Goal: Task Accomplishment & Management: Complete application form

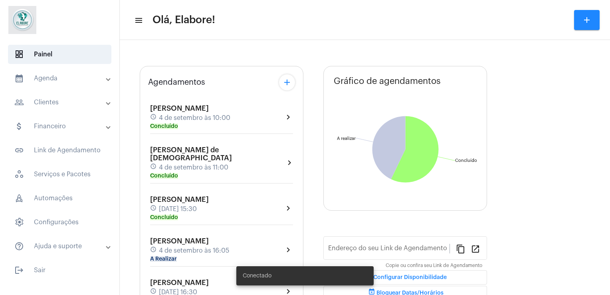
type input "[URL][DOMAIN_NAME]"
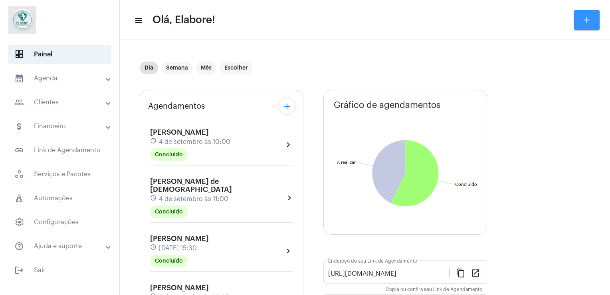
click at [589, 19] on mat-icon "add" at bounding box center [587, 20] width 10 height 10
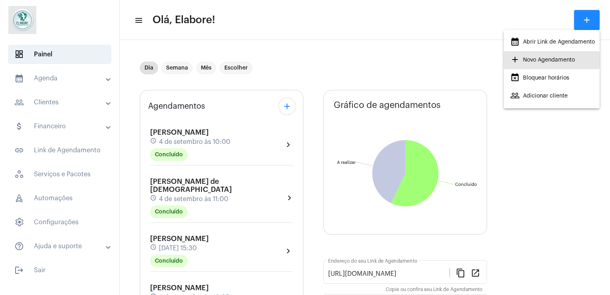
click at [569, 62] on span "add Novo Agendamento" at bounding box center [543, 60] width 65 height 14
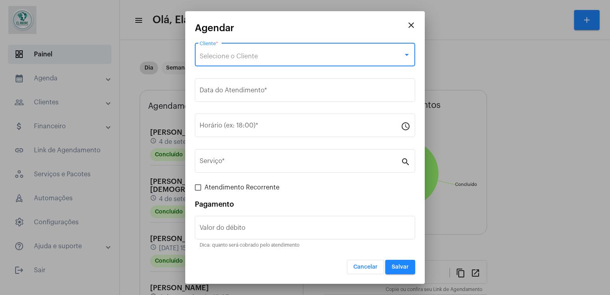
click at [330, 56] on div "Selecione o Cliente" at bounding box center [302, 56] width 204 height 7
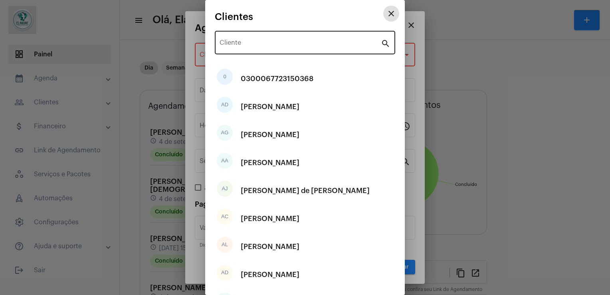
click at [328, 46] on input "Cliente" at bounding box center [300, 44] width 161 height 7
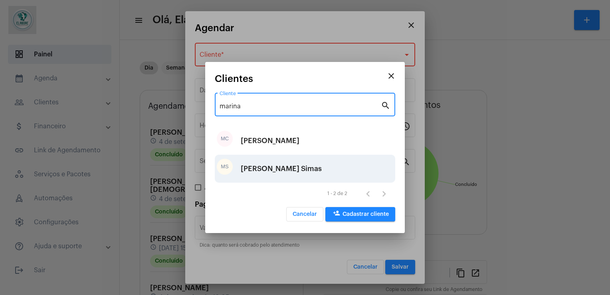
type input "marina"
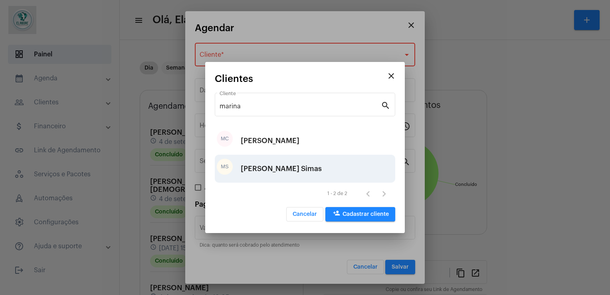
click at [308, 161] on div "[PERSON_NAME] Simas" at bounding box center [281, 169] width 81 height 24
type input "R$"
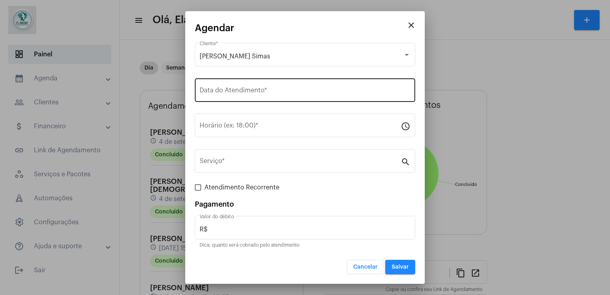
click at [294, 97] on div "Data do Atendimento *" at bounding box center [305, 89] width 211 height 25
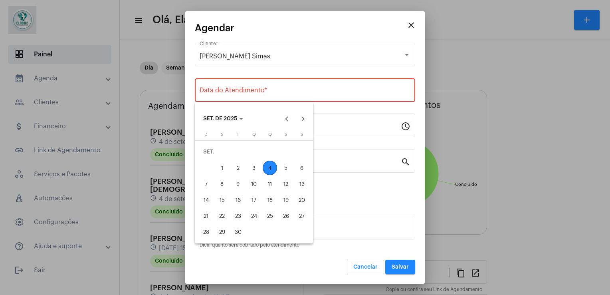
click at [270, 169] on div "4" at bounding box center [270, 168] width 14 height 14
type input "[DATE]"
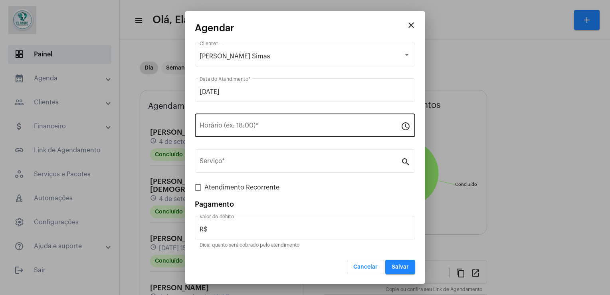
click at [257, 134] on div "Horário (ex: 18:00) *" at bounding box center [300, 124] width 201 height 25
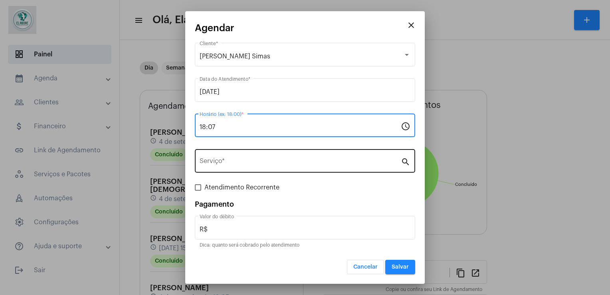
type input "18:07"
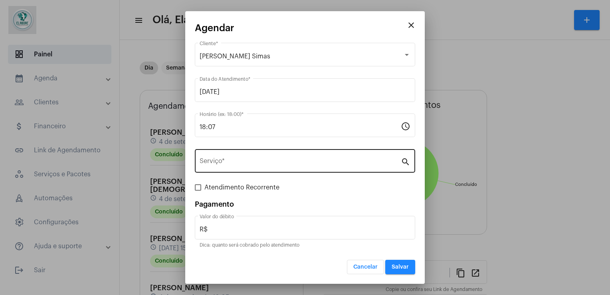
click at [258, 157] on div "Serviço *" at bounding box center [300, 159] width 201 height 25
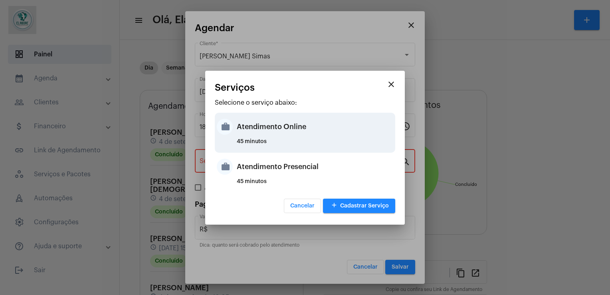
click at [306, 127] on div "Atendimento Online" at bounding box center [315, 127] width 157 height 24
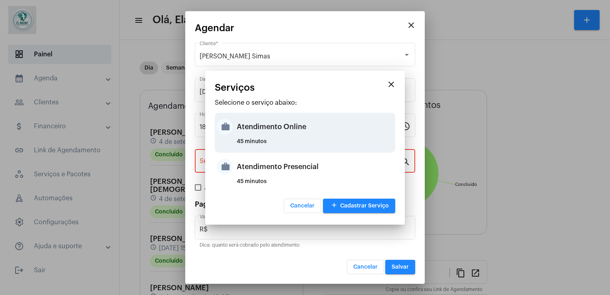
type input "Atendimento Online"
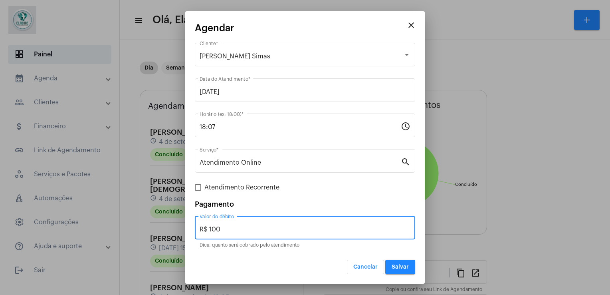
click at [295, 228] on input "R$ 100" at bounding box center [305, 229] width 211 height 7
type input "R$ 0"
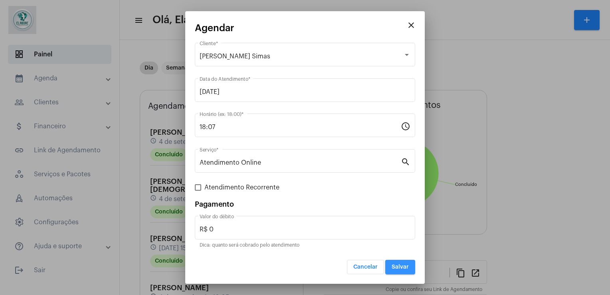
click at [409, 267] on span "Salvar" at bounding box center [400, 267] width 17 height 6
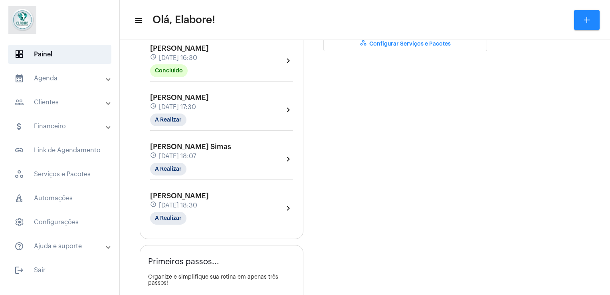
scroll to position [284, 0]
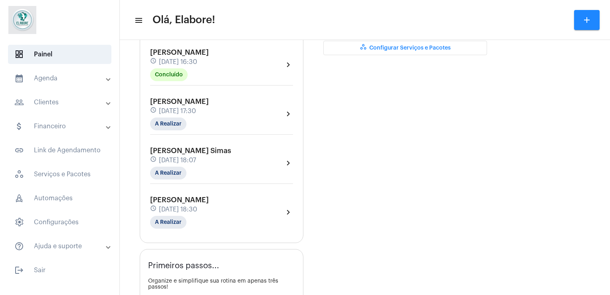
click at [231, 156] on div "schedule [DATE] 18:07" at bounding box center [190, 160] width 81 height 9
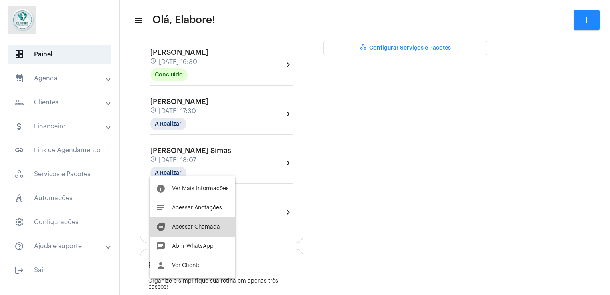
click at [214, 224] on span "Acessar Chamada" at bounding box center [196, 227] width 48 height 6
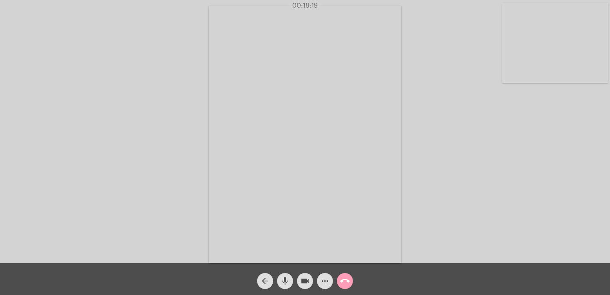
click at [347, 280] on mat-icon "call_end" at bounding box center [345, 281] width 10 height 10
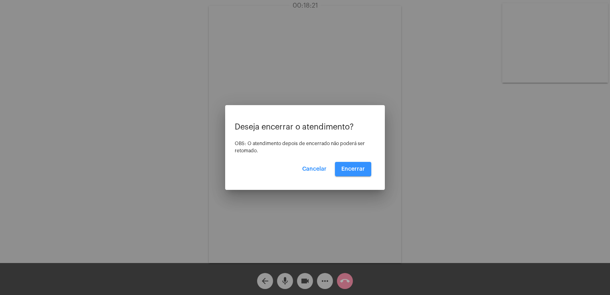
click at [358, 169] on span "Encerrar" at bounding box center [354, 169] width 24 height 6
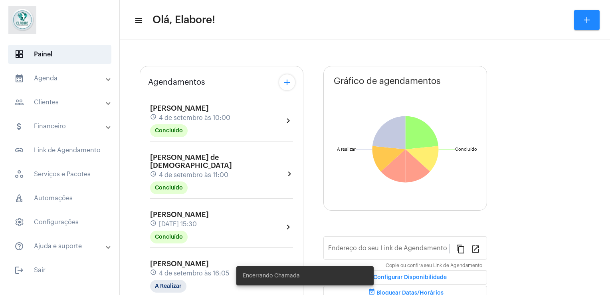
type input "[URL][DOMAIN_NAME]"
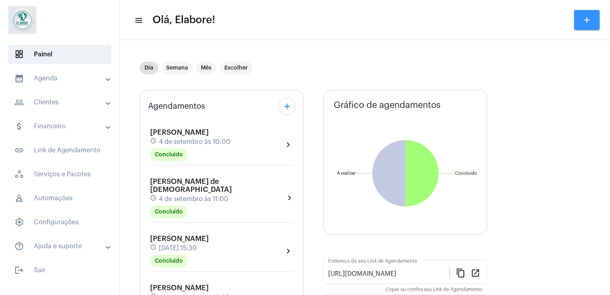
click at [590, 22] on mat-icon "add" at bounding box center [587, 20] width 10 height 10
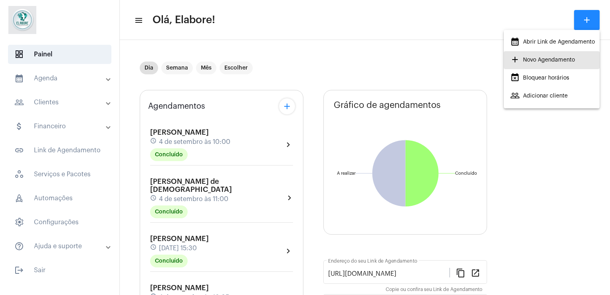
click at [553, 61] on span "add Novo Agendamento" at bounding box center [543, 60] width 65 height 14
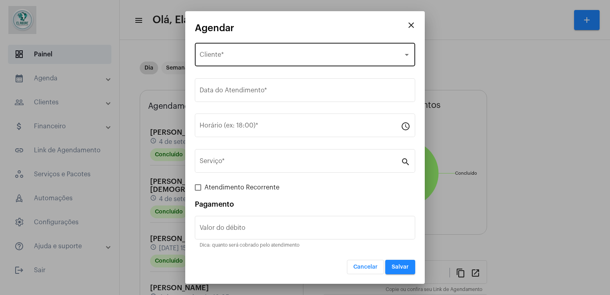
click at [349, 51] on div "Selecione o Cliente Cliente *" at bounding box center [305, 53] width 211 height 25
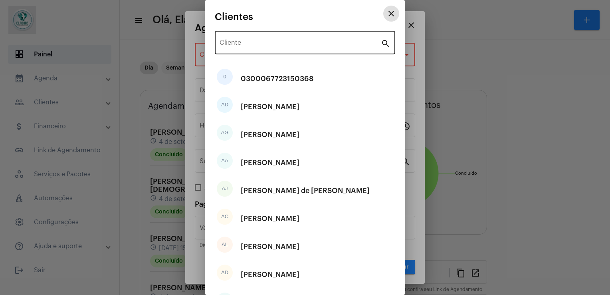
click at [325, 29] on div "Cliente" at bounding box center [300, 41] width 161 height 25
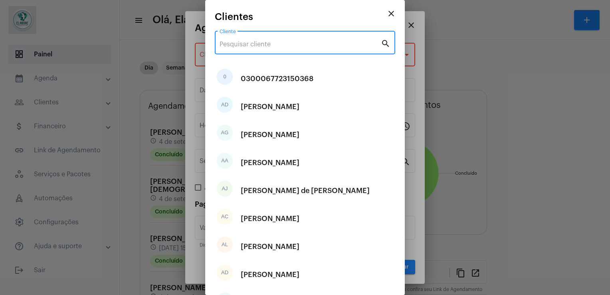
click at [324, 42] on input "Cliente" at bounding box center [300, 44] width 161 height 7
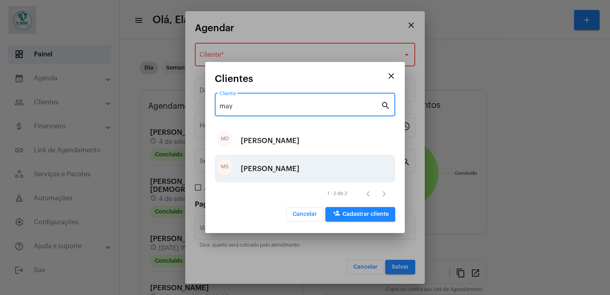
type input "may"
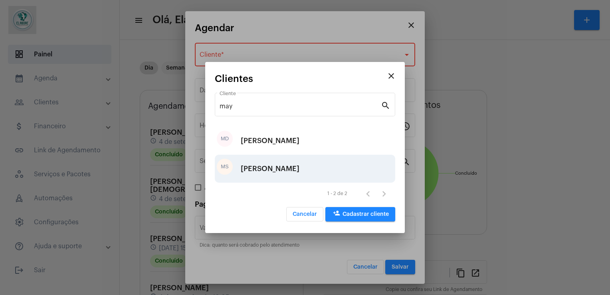
click at [282, 170] on div "[PERSON_NAME]" at bounding box center [270, 169] width 59 height 24
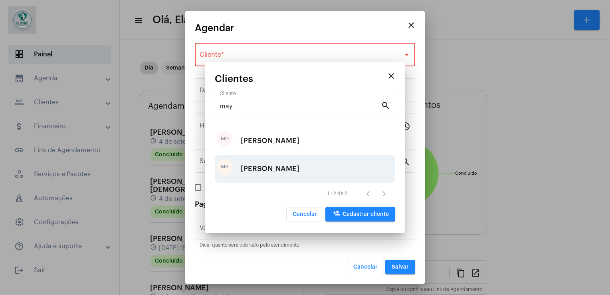
type input "R$"
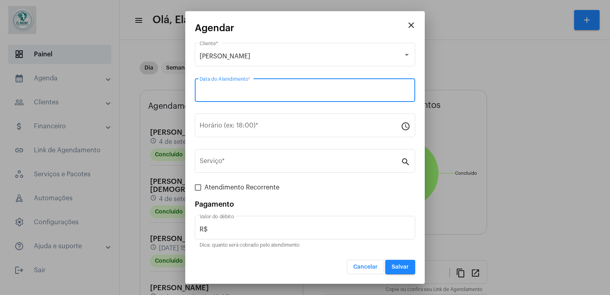
click at [330, 91] on input "Data do Atendimento *" at bounding box center [305, 91] width 211 height 7
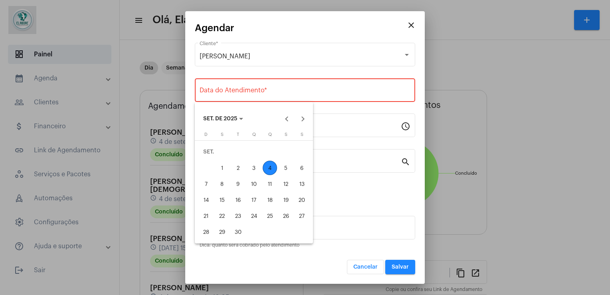
click at [269, 167] on div "4" at bounding box center [270, 168] width 14 height 14
type input "[DATE]"
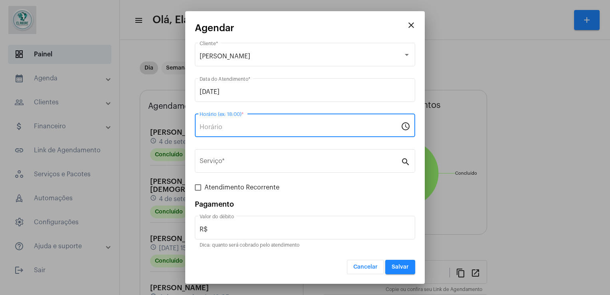
click at [298, 123] on input "Horário (ex: 18:00) *" at bounding box center [300, 126] width 201 height 7
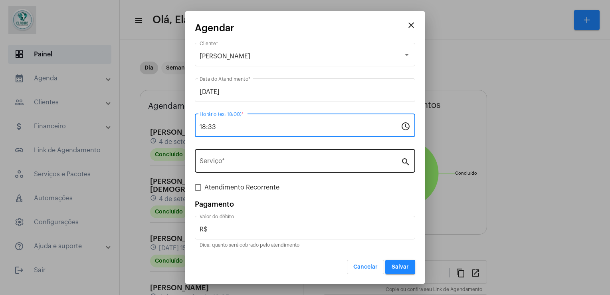
type input "18:33"
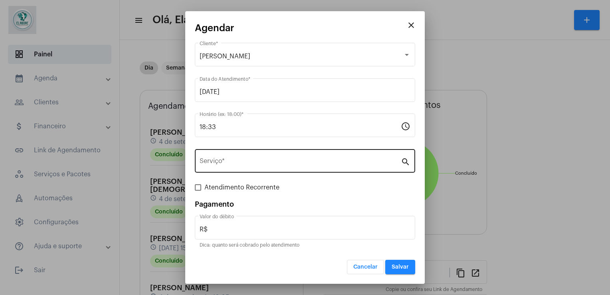
click at [279, 166] on div "Serviço *" at bounding box center [300, 159] width 201 height 25
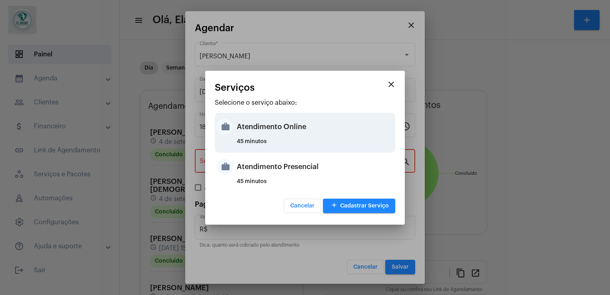
click at [288, 133] on div "Atendimento Online" at bounding box center [315, 127] width 157 height 24
type input "Atendimento Online"
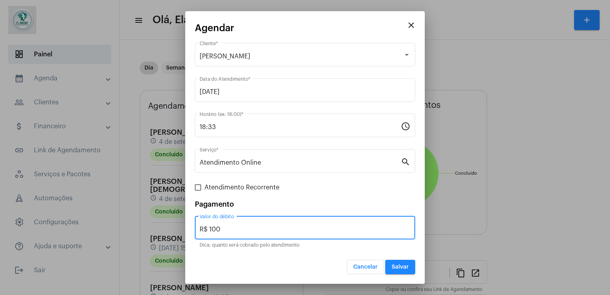
click at [299, 232] on input "R$ 100" at bounding box center [305, 229] width 211 height 7
type input "R$ 0"
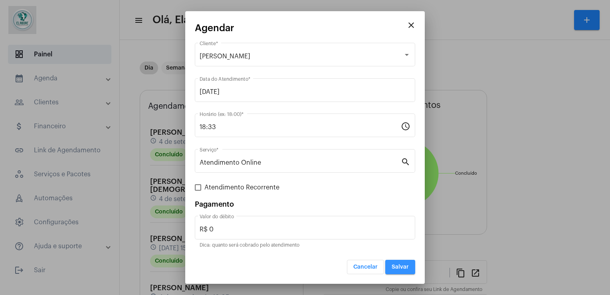
click at [409, 270] on button "Salvar" at bounding box center [401, 267] width 30 height 14
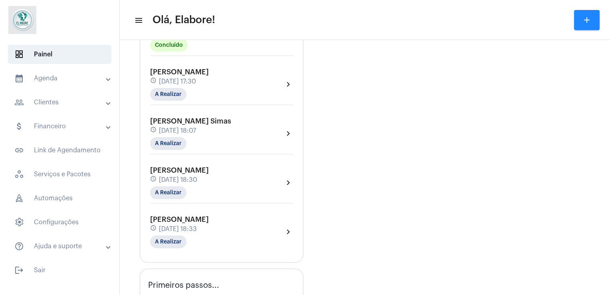
scroll to position [318, 0]
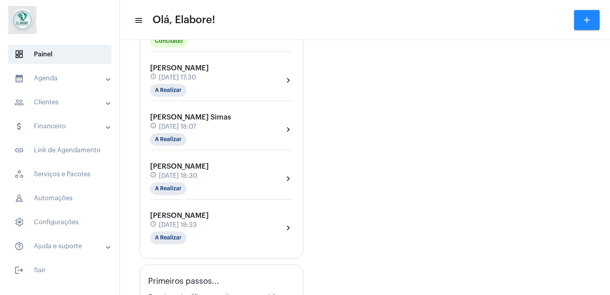
click at [209, 225] on div "schedule [DATE] 18:33" at bounding box center [179, 225] width 59 height 9
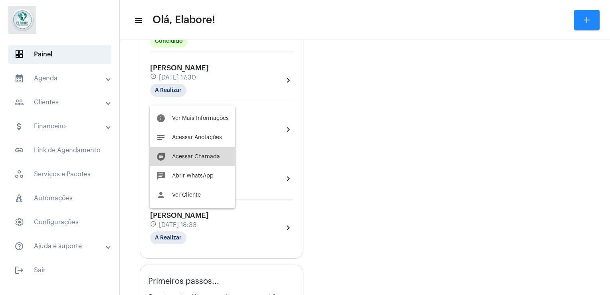
click at [211, 161] on button "duo [PERSON_NAME]" at bounding box center [192, 156] width 85 height 19
